Goal: Task Accomplishment & Management: Use online tool/utility

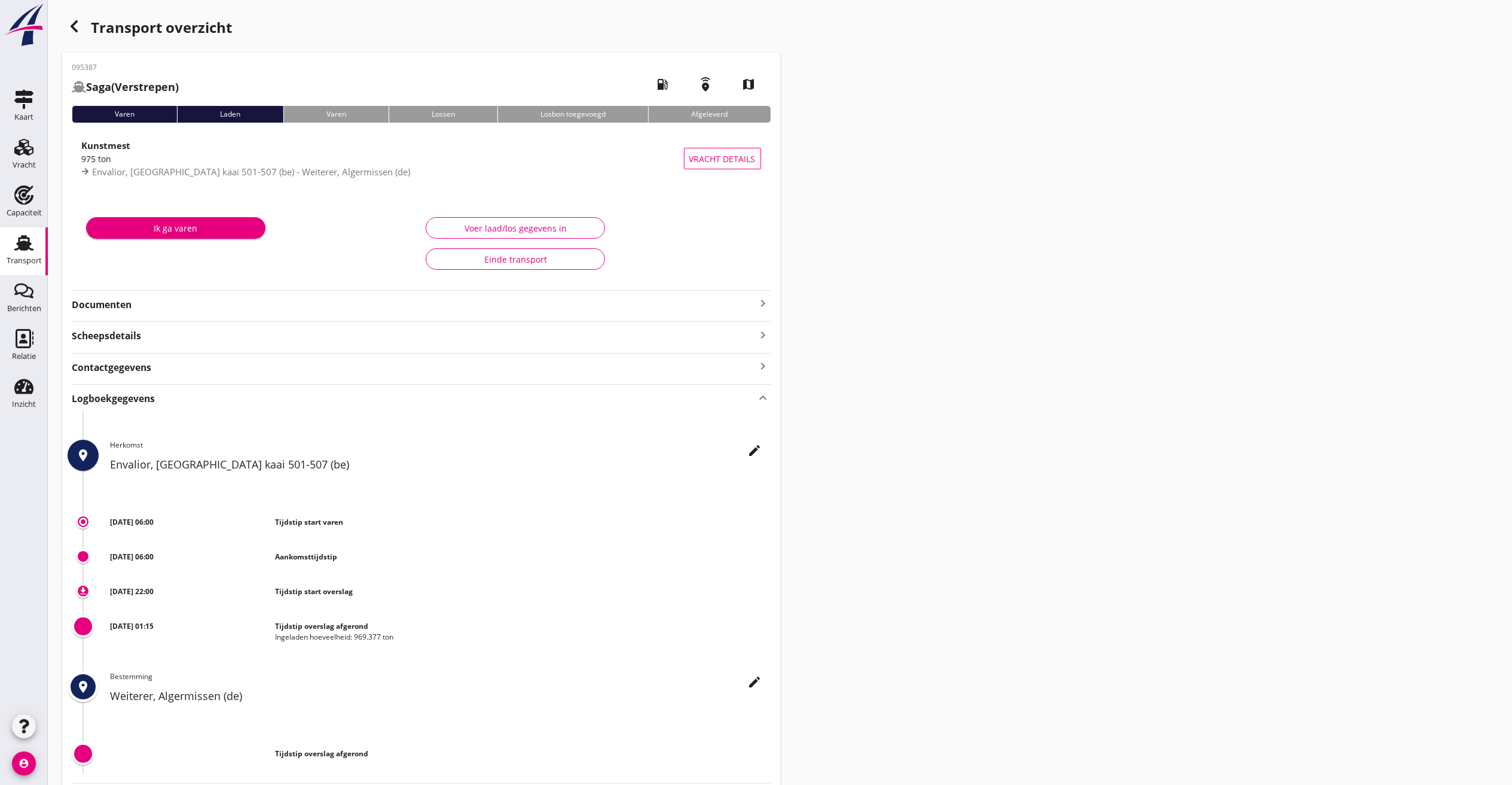
click at [65, 30] on div "button" at bounding box center [74, 26] width 24 height 24
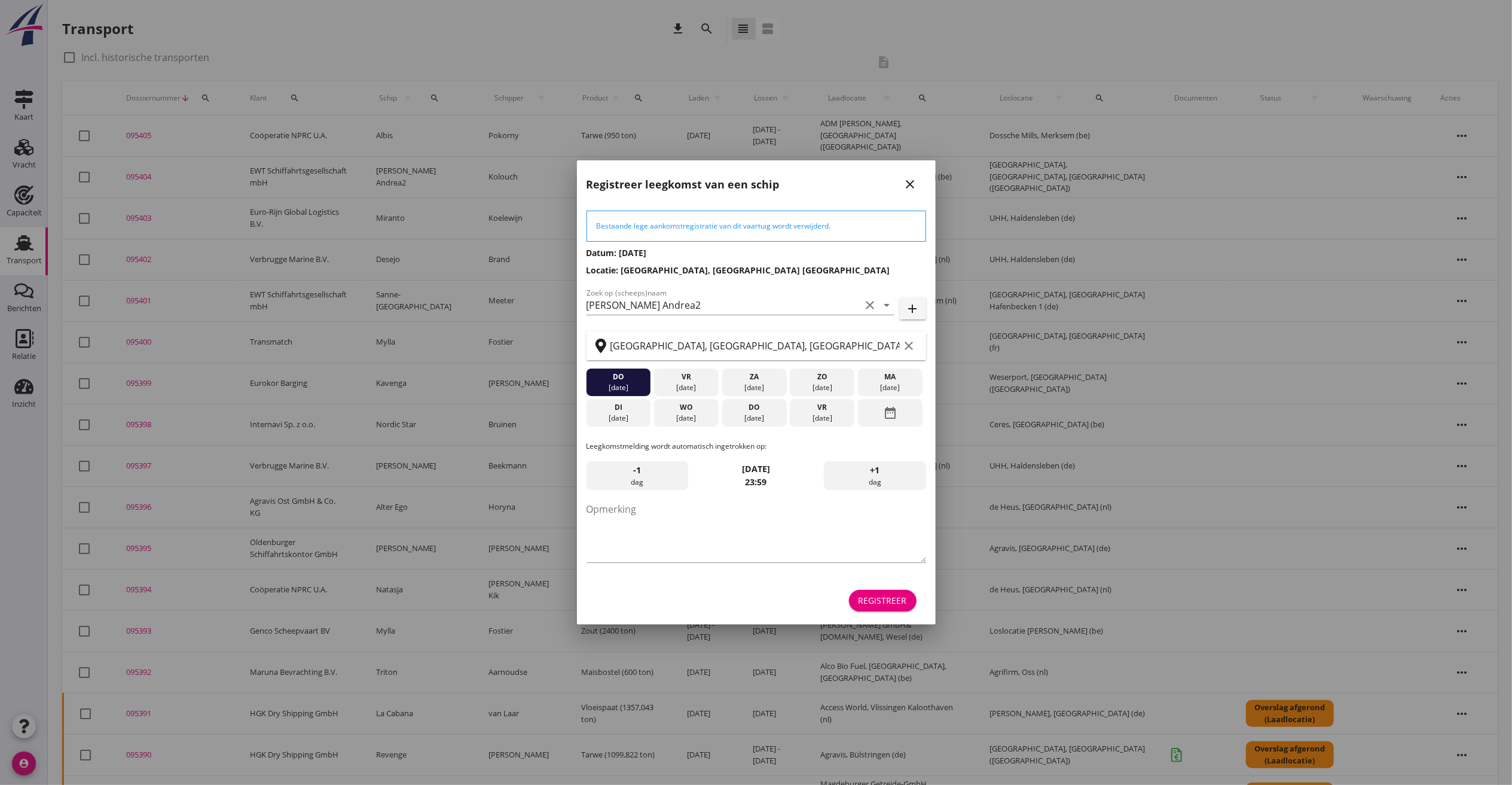
click at [909, 190] on icon "close" at bounding box center [910, 183] width 14 height 14
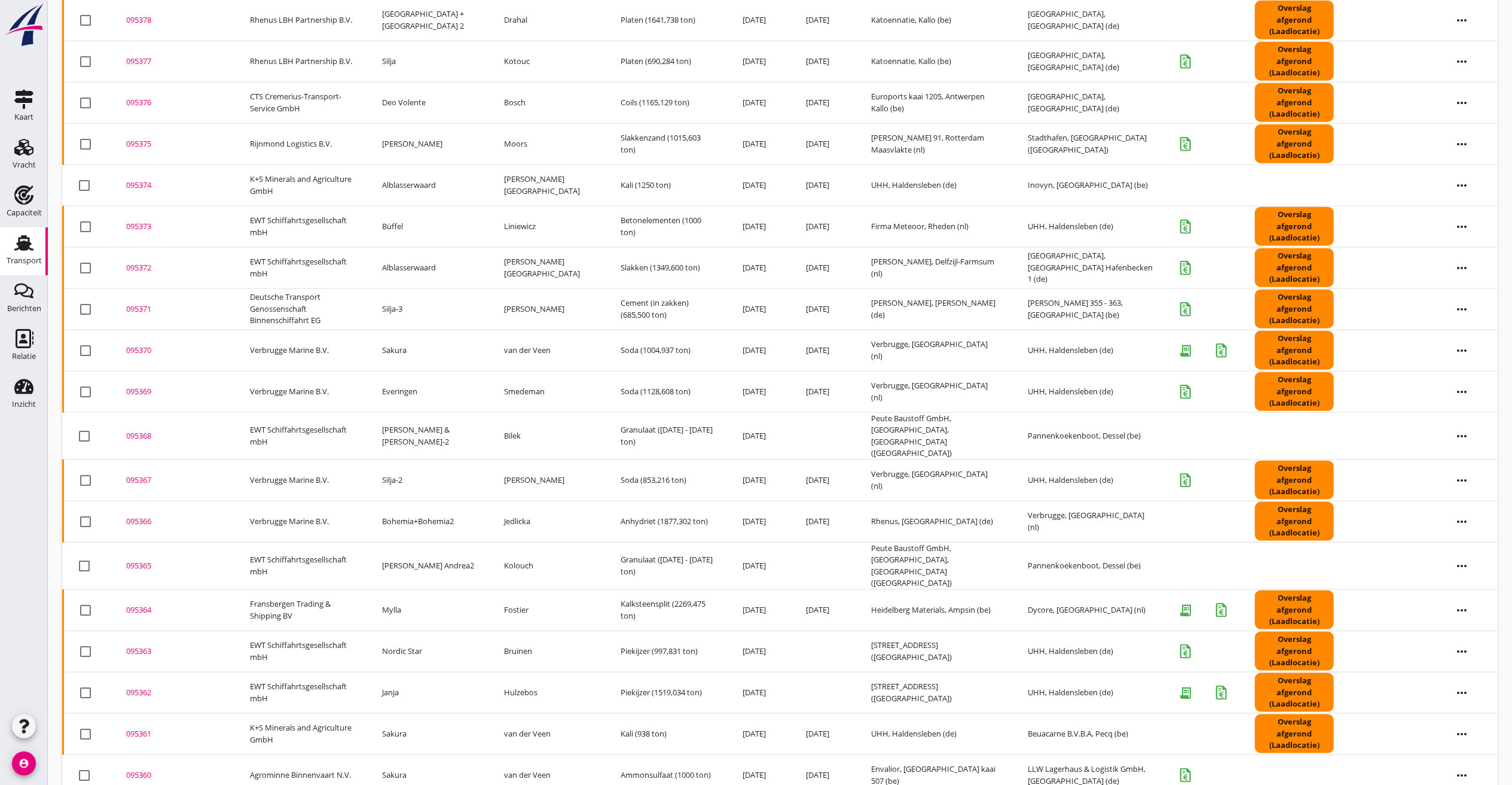
scroll to position [1234, 0]
click at [137, 729] on div "095361" at bounding box center [174, 735] width 95 height 12
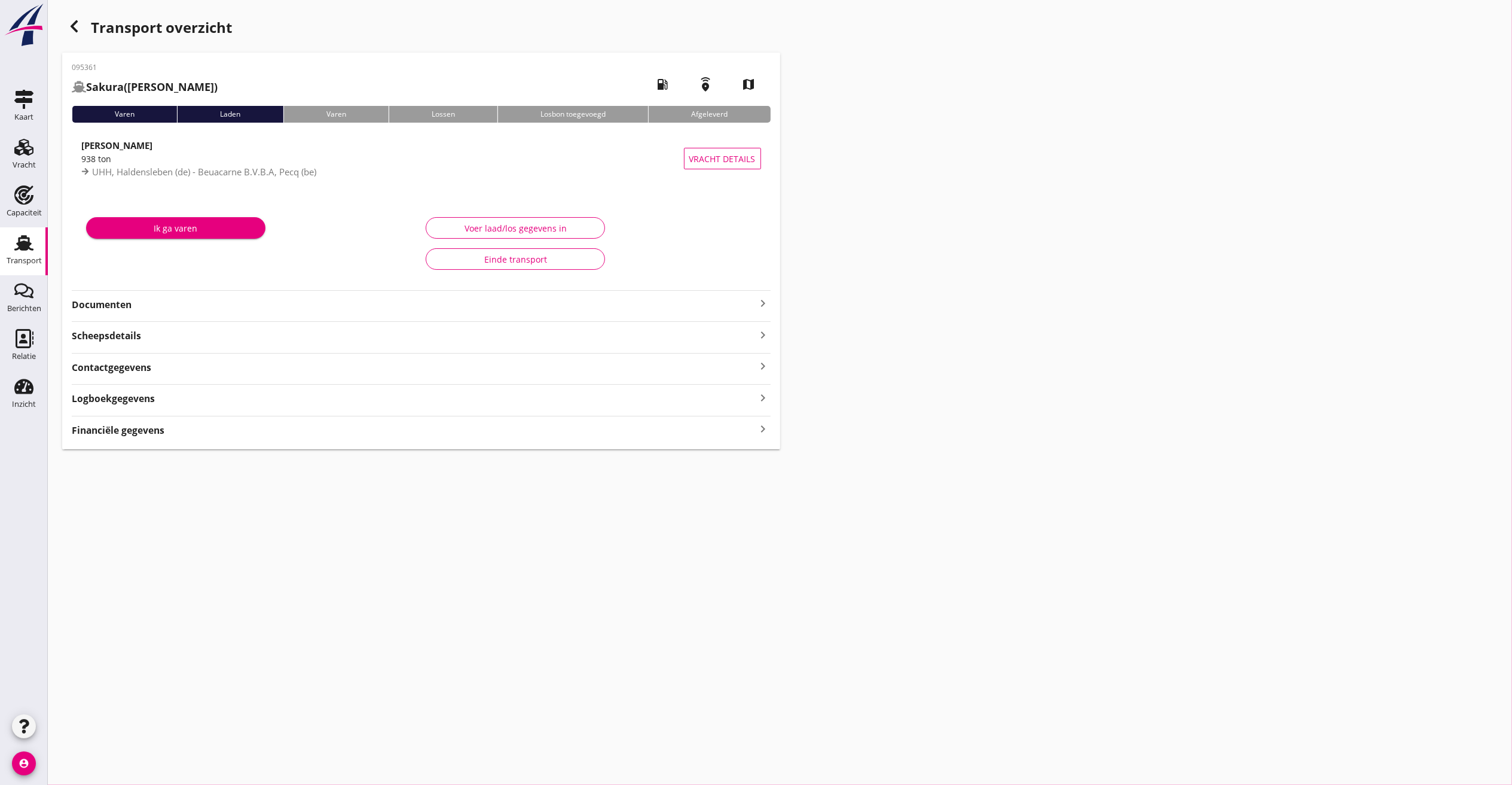
click at [185, 395] on div "Logboekgegevens keyboard_arrow_right" at bounding box center [421, 397] width 699 height 16
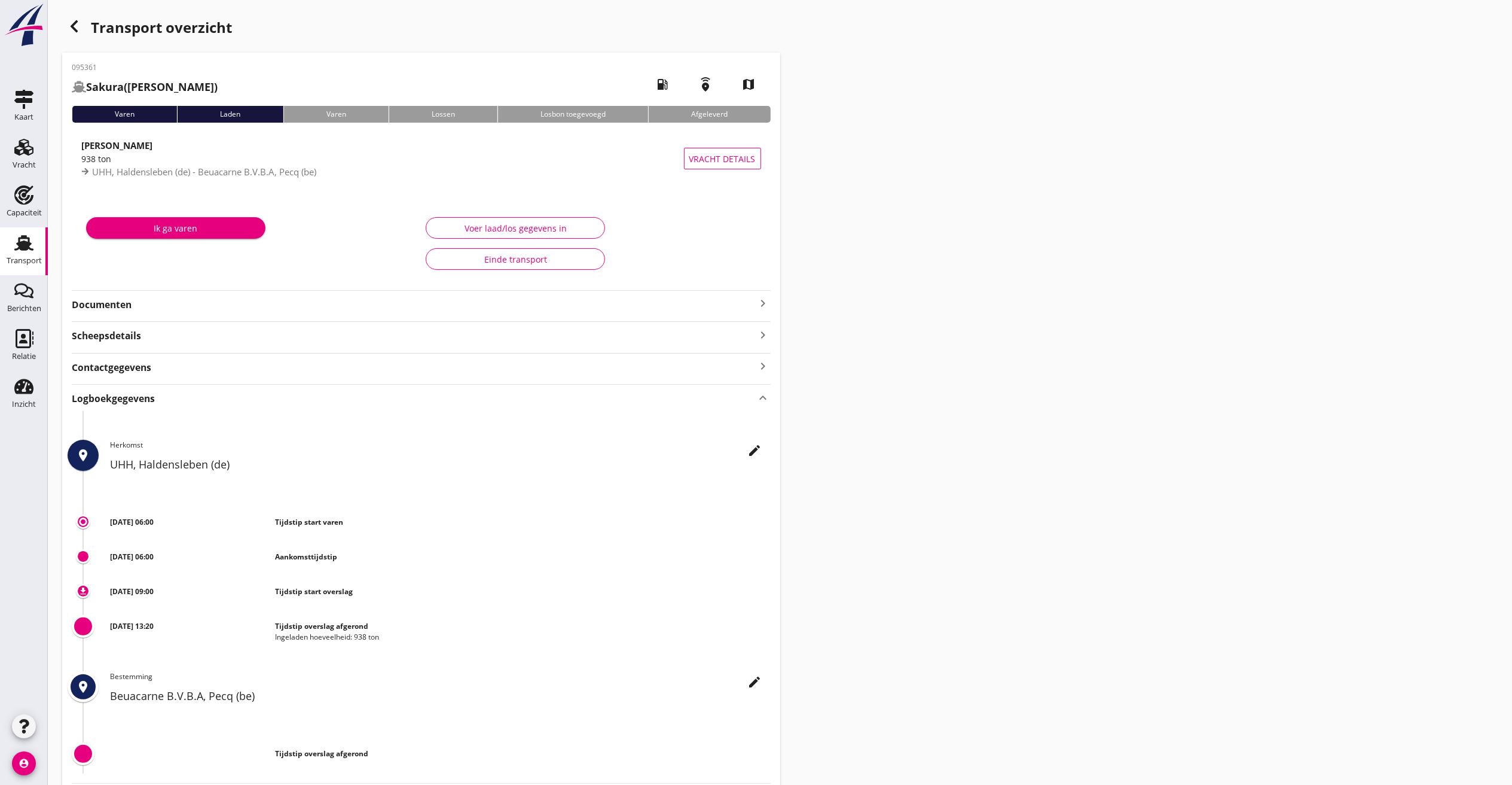
click at [759, 450] on icon "edit" at bounding box center [755, 450] width 14 height 14
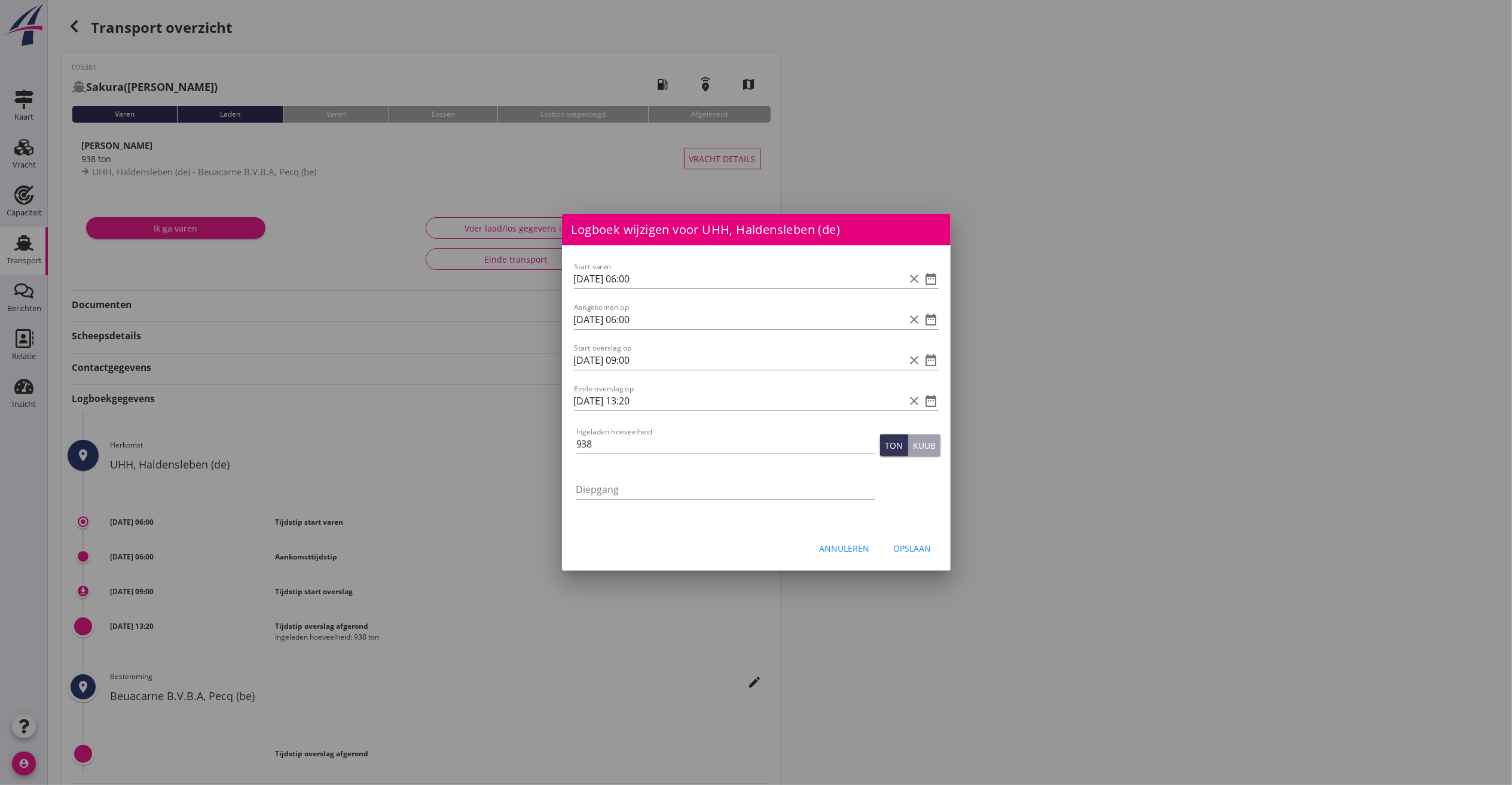
click at [1142, 416] on div at bounding box center [756, 392] width 1512 height 785
click at [1242, 412] on div at bounding box center [756, 392] width 1512 height 785
click at [852, 547] on div "Annuleren" at bounding box center [845, 548] width 50 height 12
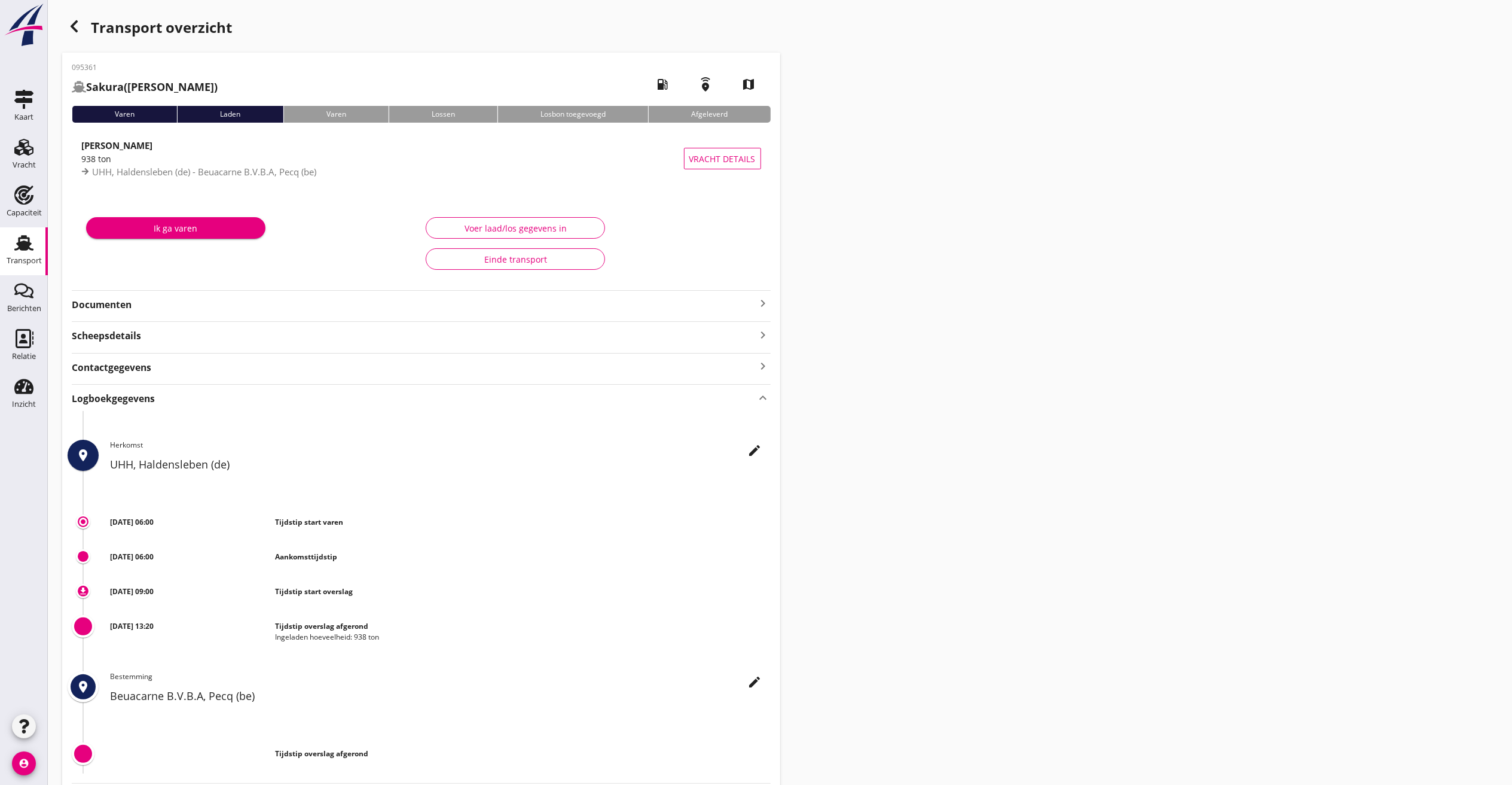
click at [79, 27] on icon "button" at bounding box center [74, 26] width 14 height 14
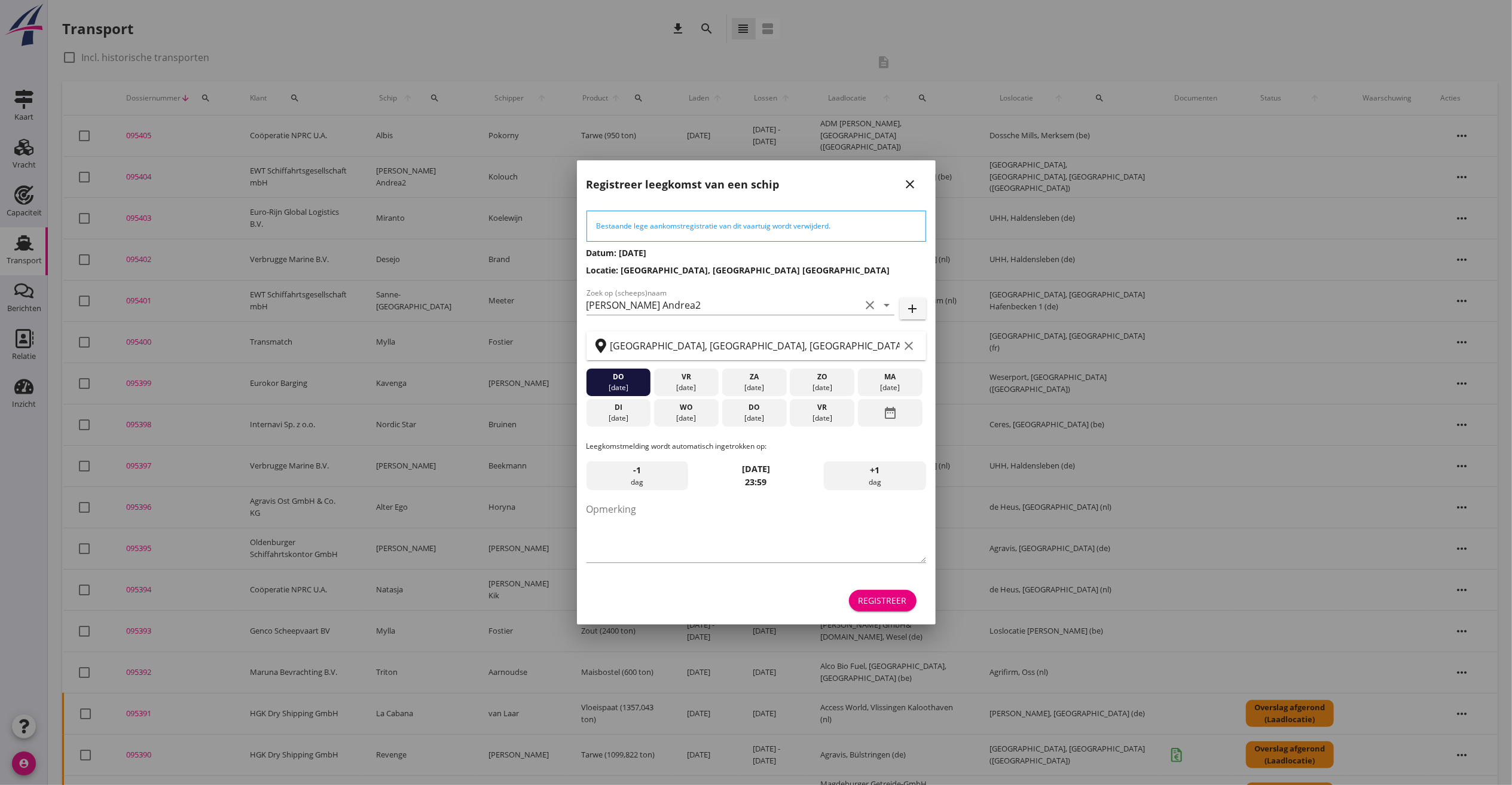
click at [877, 598] on div "Registreer" at bounding box center [883, 600] width 48 height 12
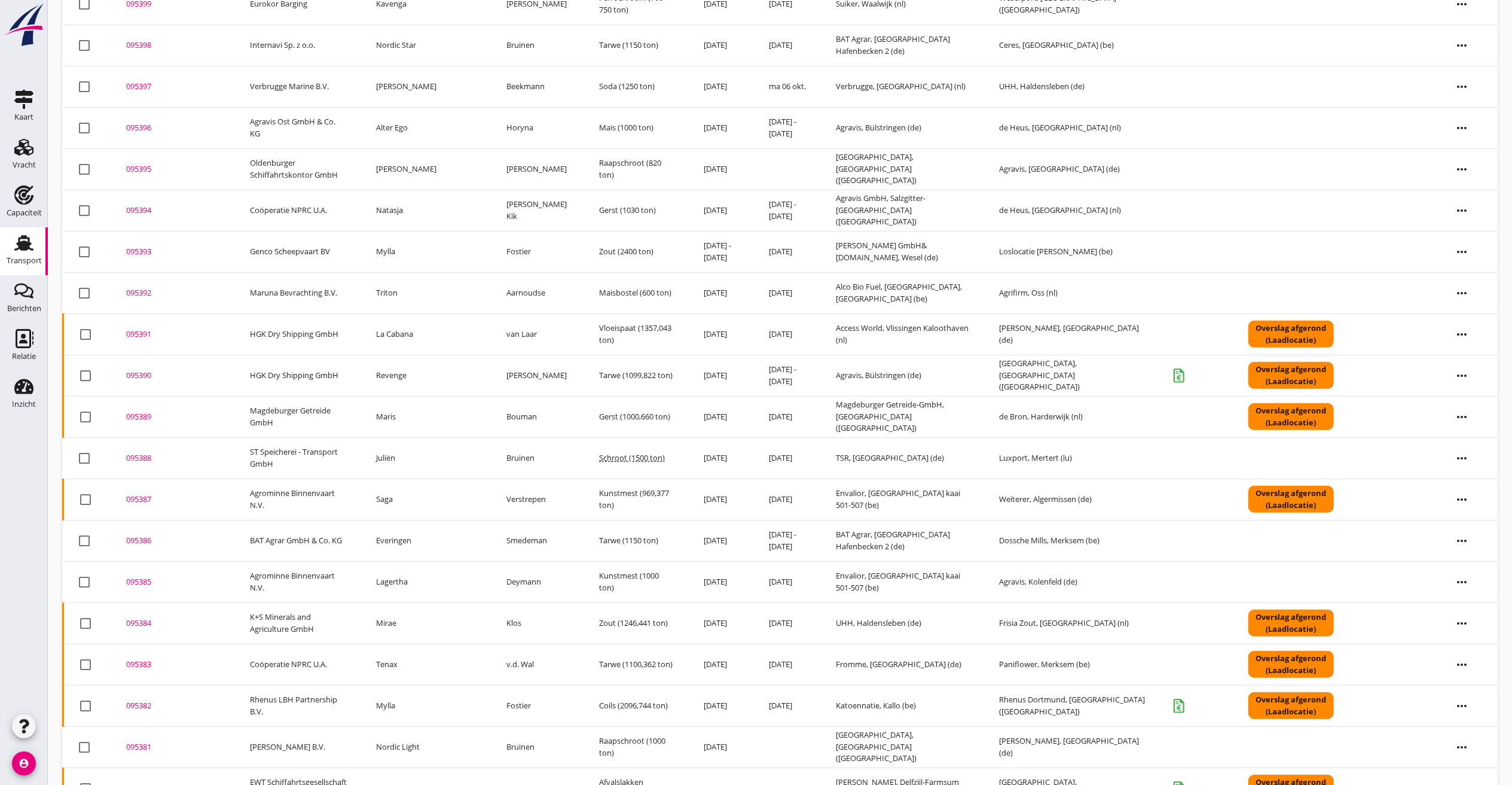
scroll to position [588, 0]
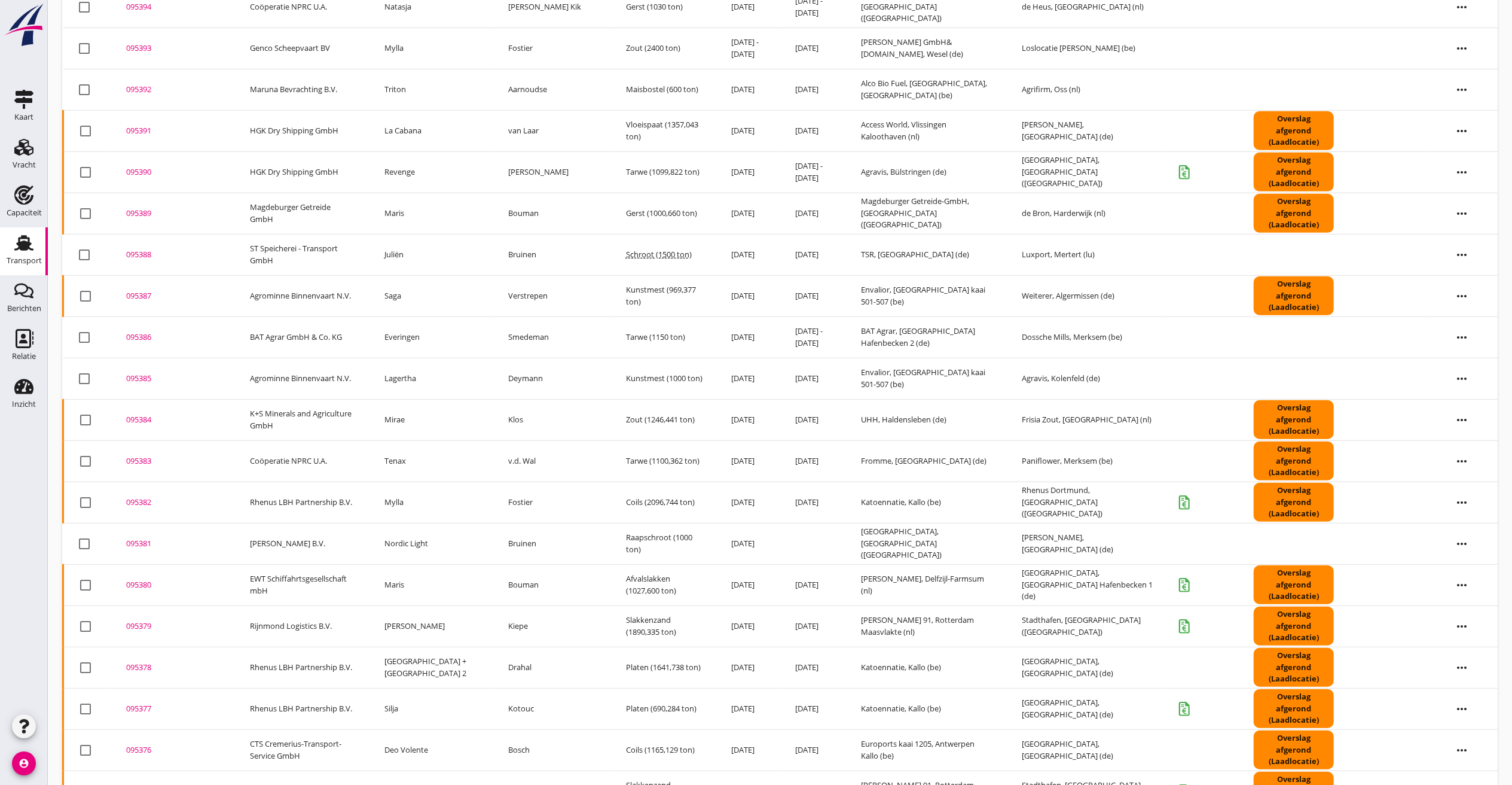
click at [142, 663] on div "095378" at bounding box center [174, 667] width 95 height 12
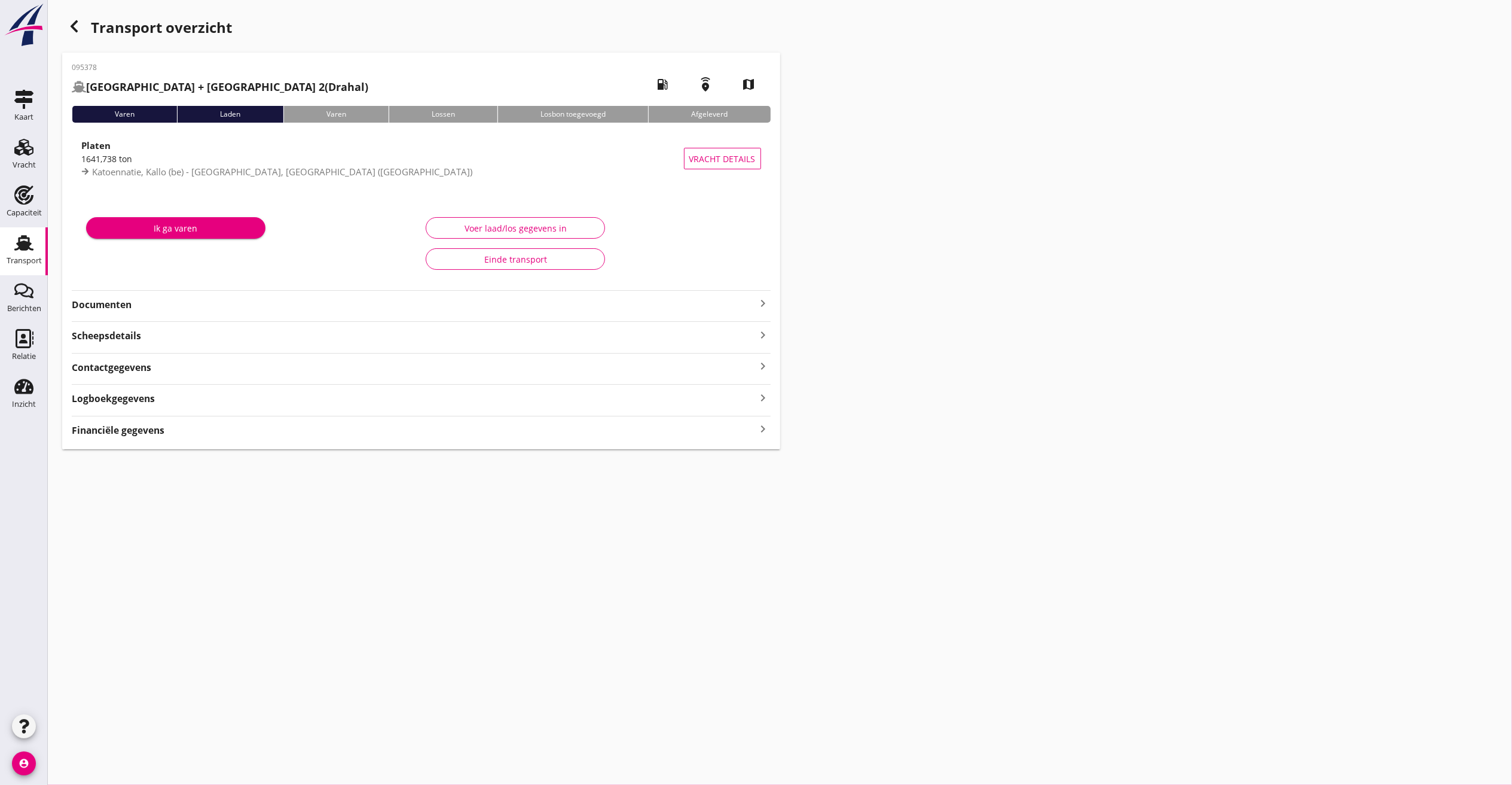
click at [532, 230] on div "Voer laad/los gegevens in" at bounding box center [515, 227] width 159 height 12
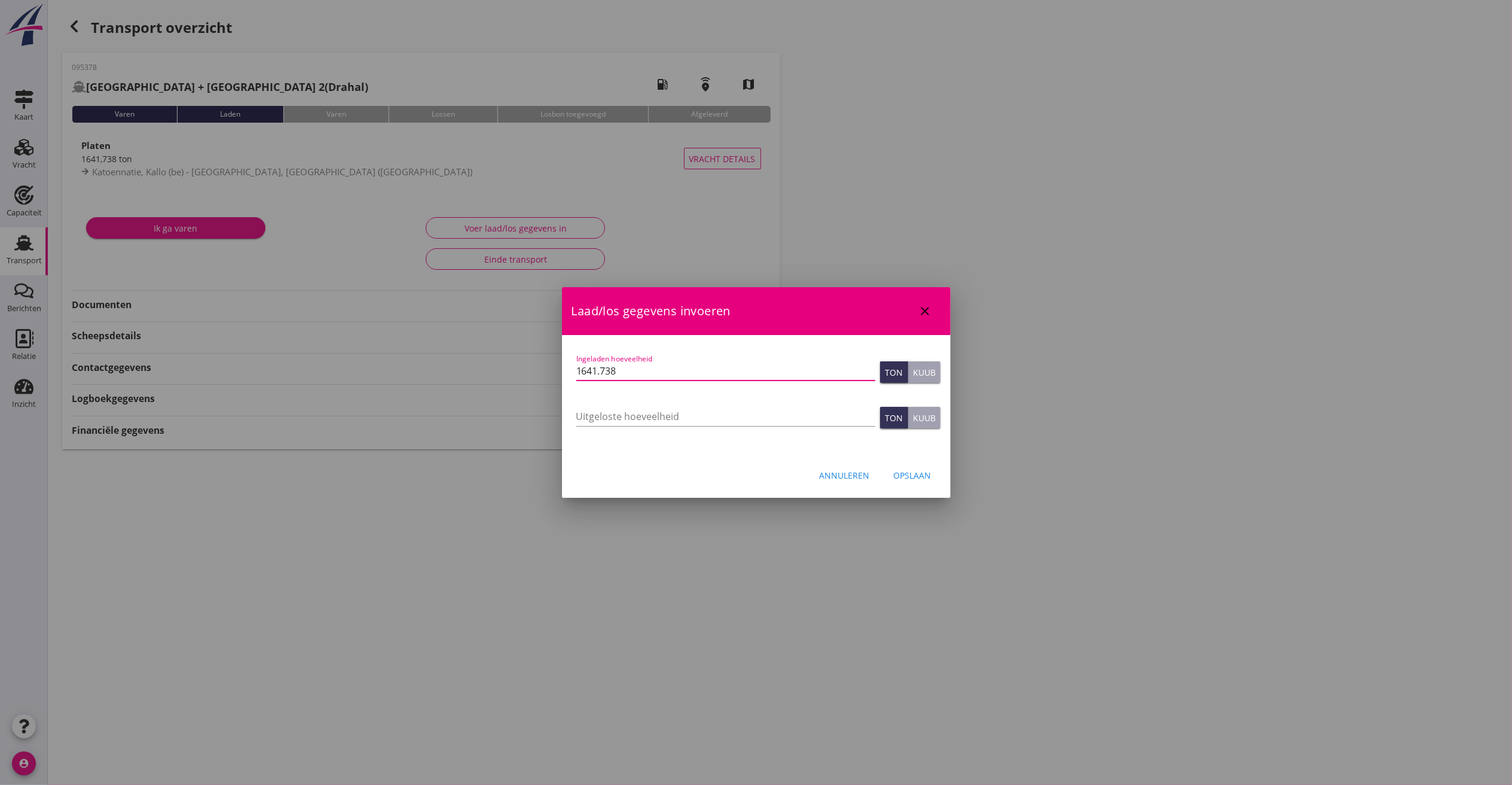
drag, startPoint x: 650, startPoint y: 363, endPoint x: -284, endPoint y: 99, distance: 970.6
click at [0, 99] on html "[EMAIL_ADDRESS][DOMAIN_NAME] Klant emailadres [PERSON_NAME][EMAIL_ADDRESS][DOMA…" at bounding box center [756, 392] width 1512 height 785
type input "1615"
click at [913, 475] on div "Opslaan" at bounding box center [912, 475] width 37 height 12
type input "0"
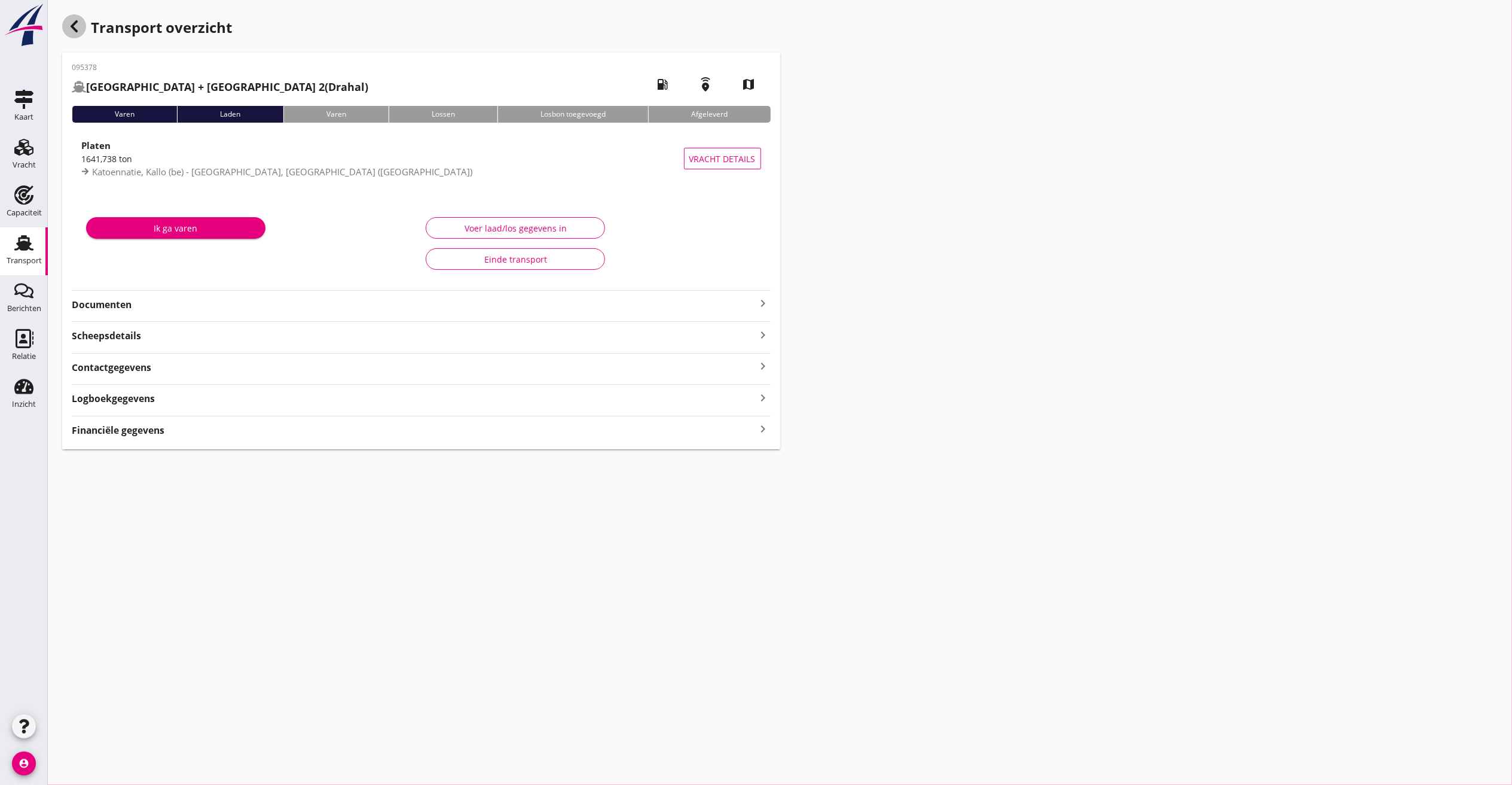
click at [72, 25] on use "button" at bounding box center [74, 26] width 7 height 12
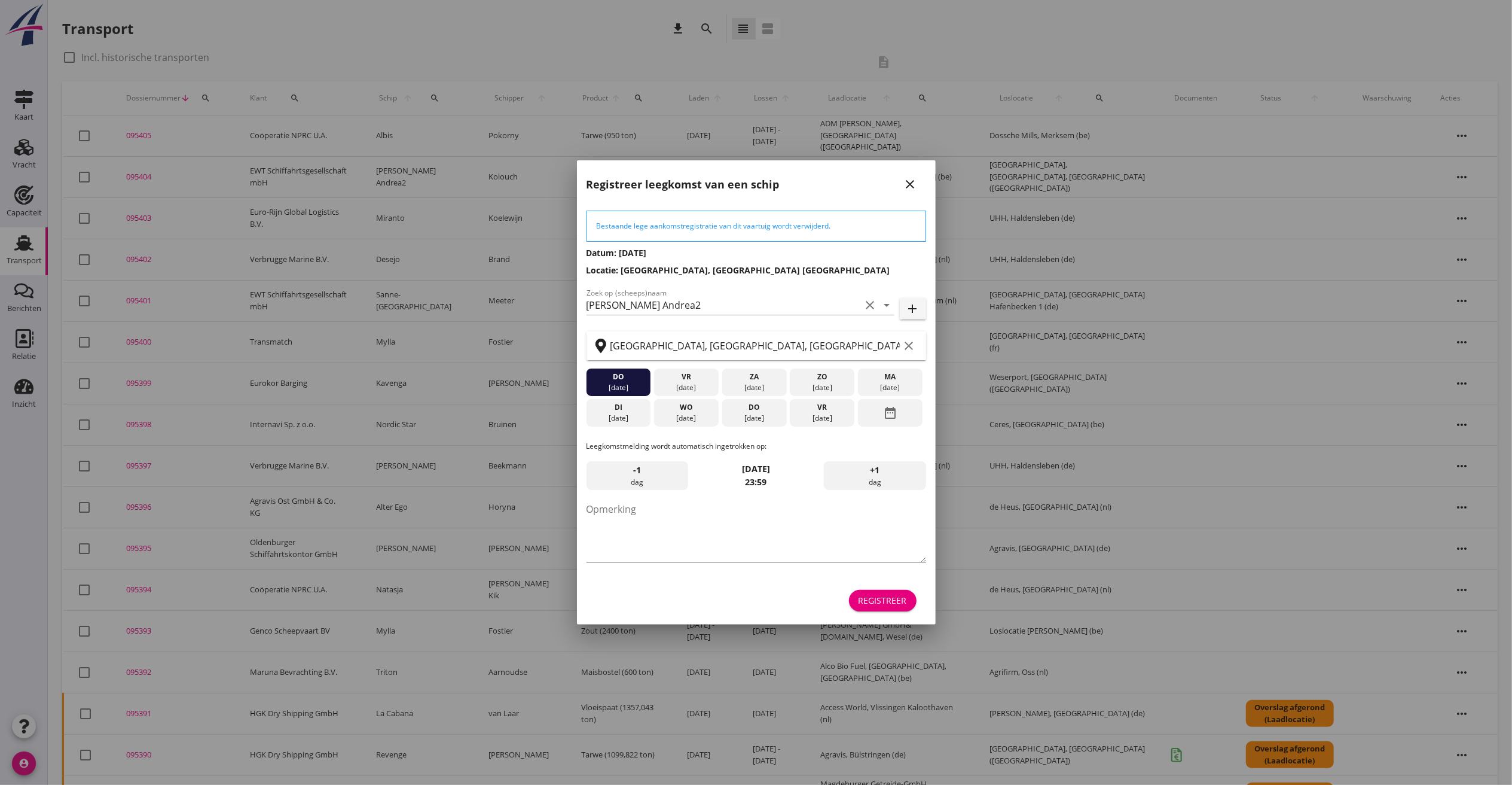
click at [915, 175] on button "close" at bounding box center [910, 184] width 21 height 21
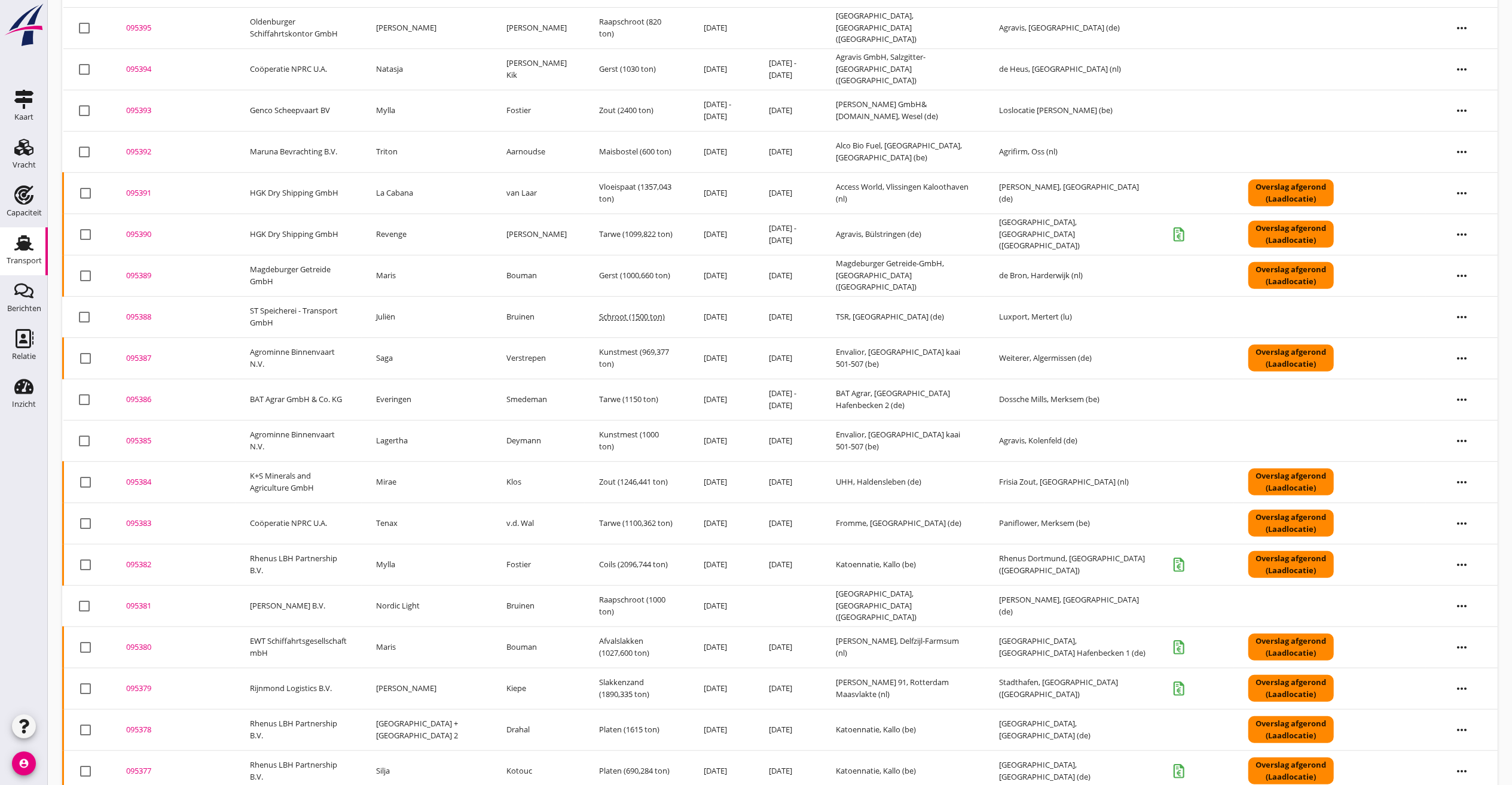
scroll to position [588, 0]
